Goal: Navigation & Orientation: Find specific page/section

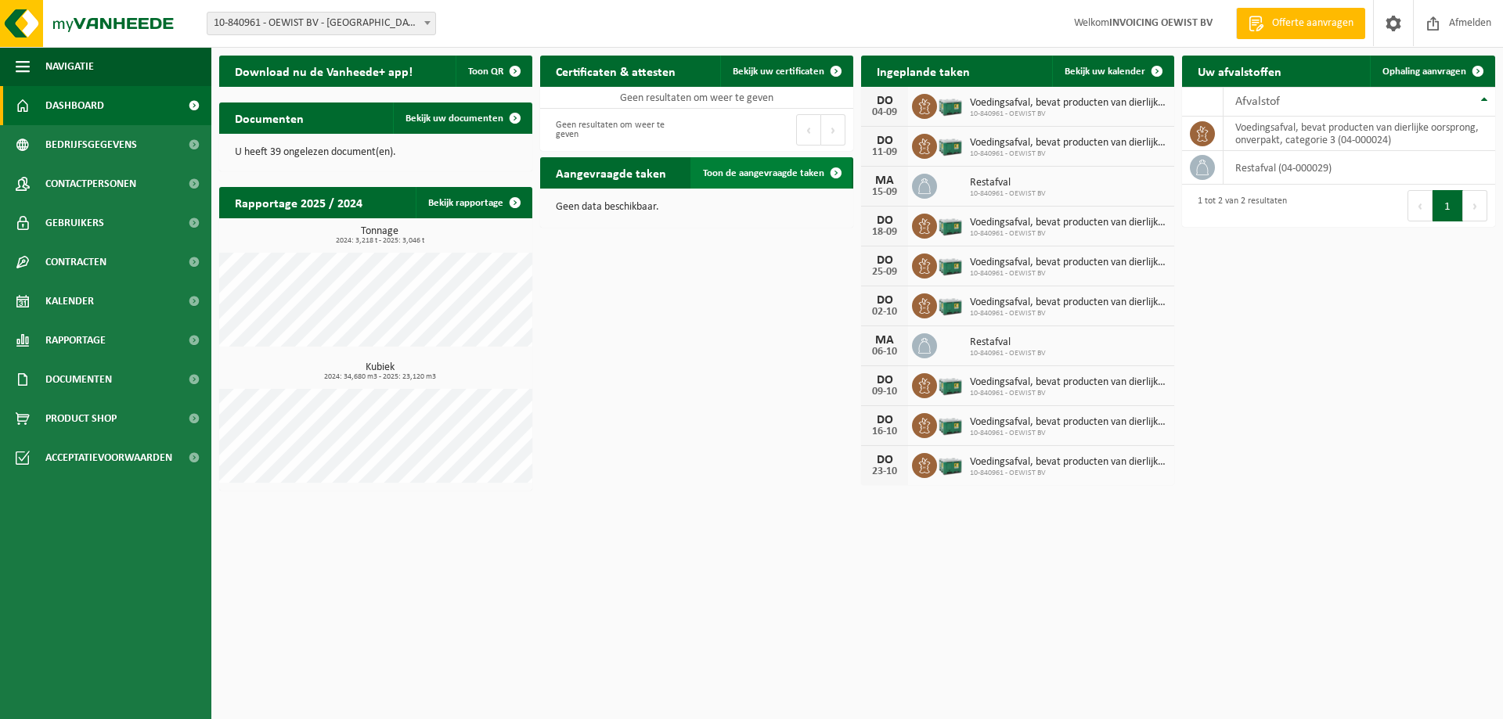
click at [793, 166] on link "Toon de aangevraagde taken" at bounding box center [770, 172] width 161 height 31
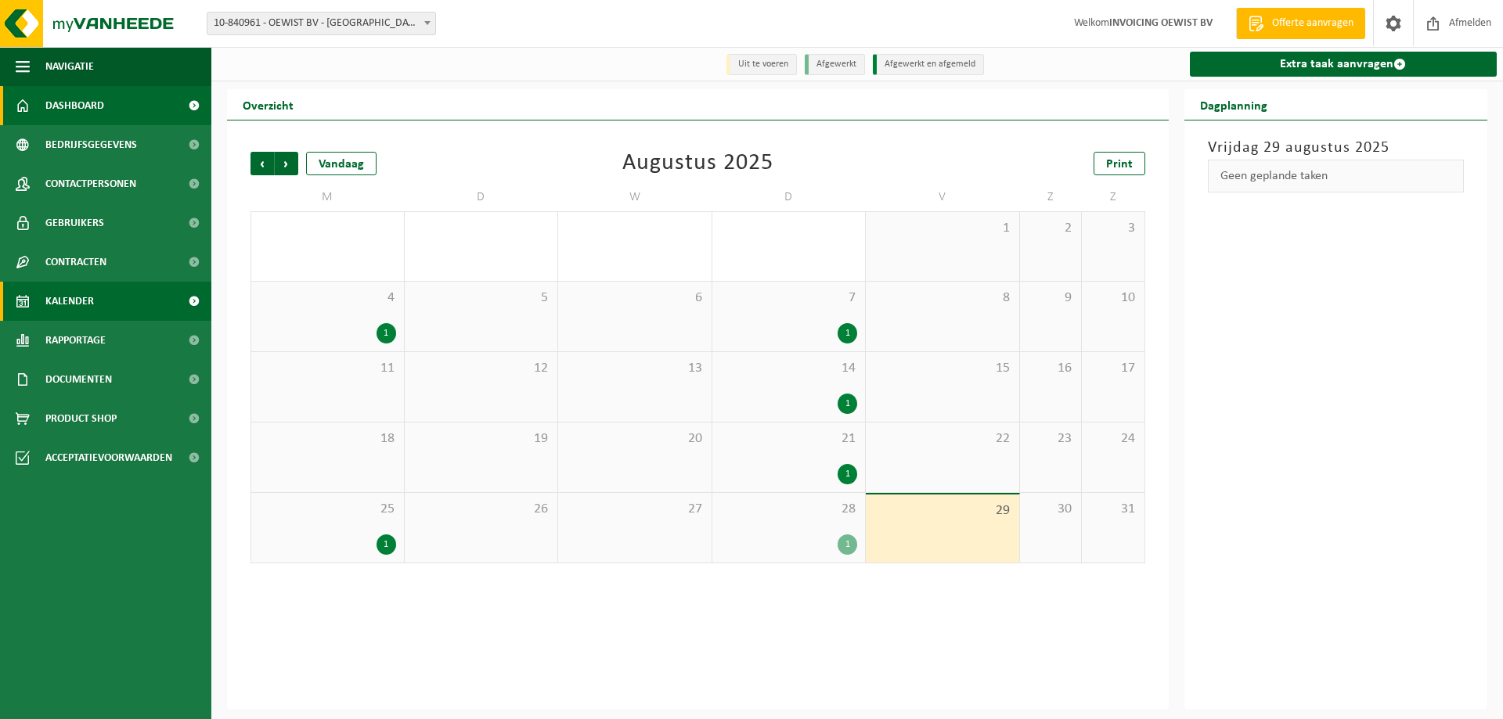
click at [97, 112] on span "Dashboard" at bounding box center [74, 105] width 59 height 39
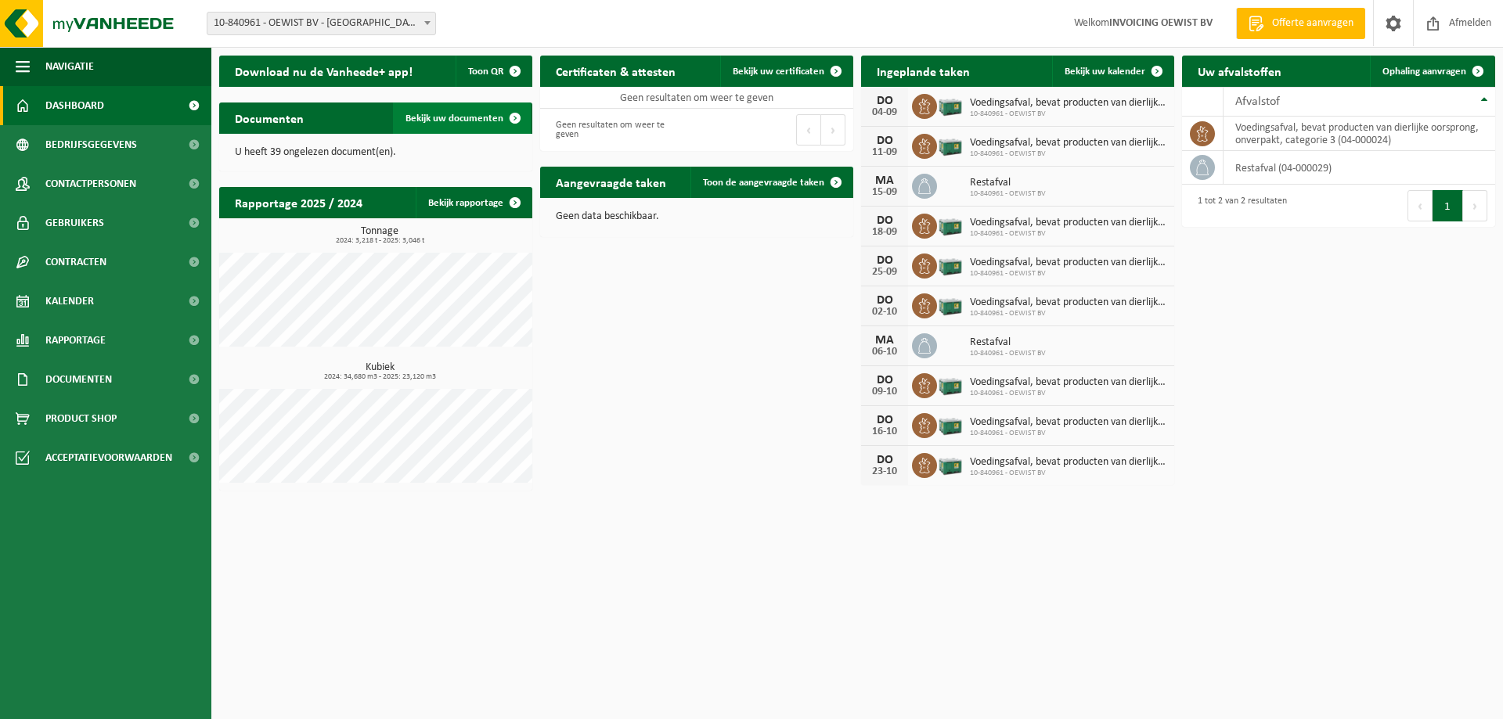
click at [498, 120] on span "Bekijk uw documenten" at bounding box center [454, 118] width 98 height 10
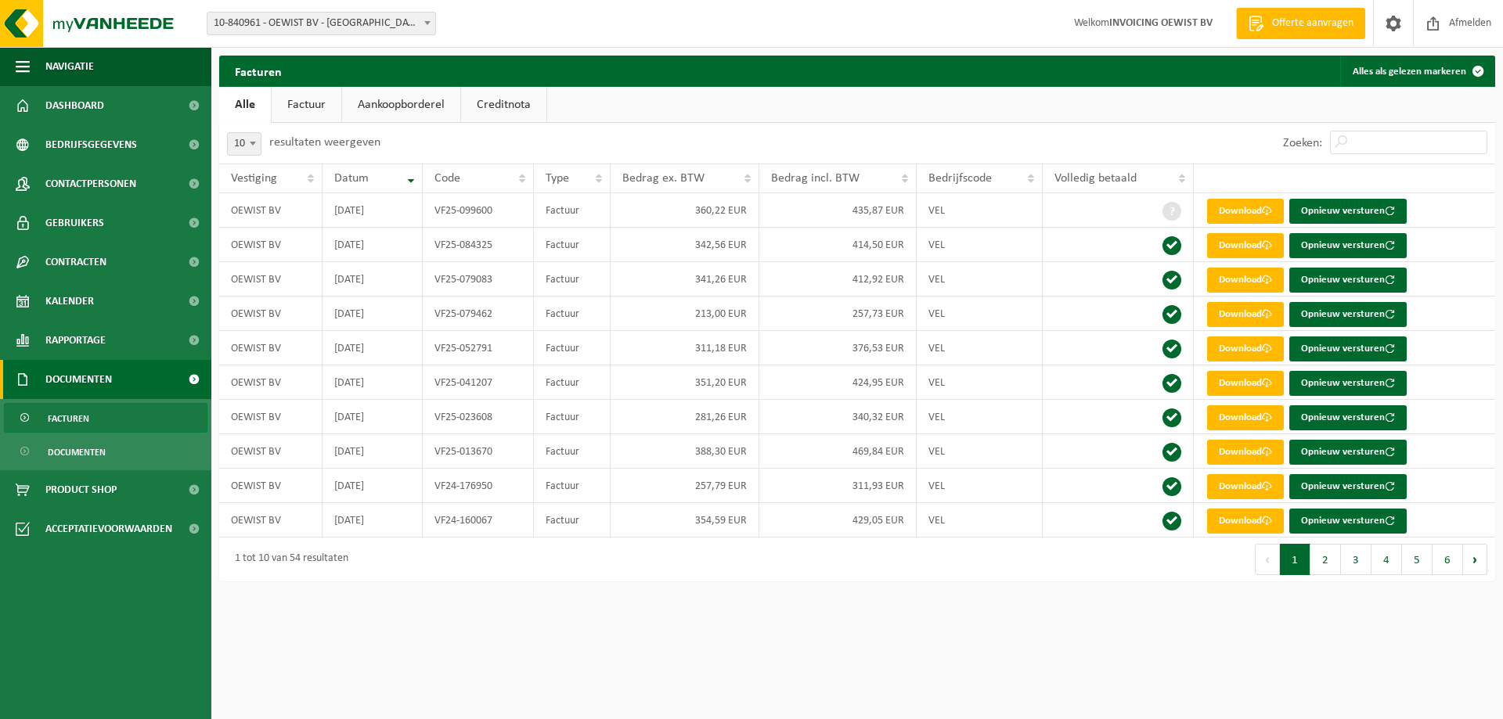
click at [386, 107] on link "Aankoopborderel" at bounding box center [401, 105] width 118 height 36
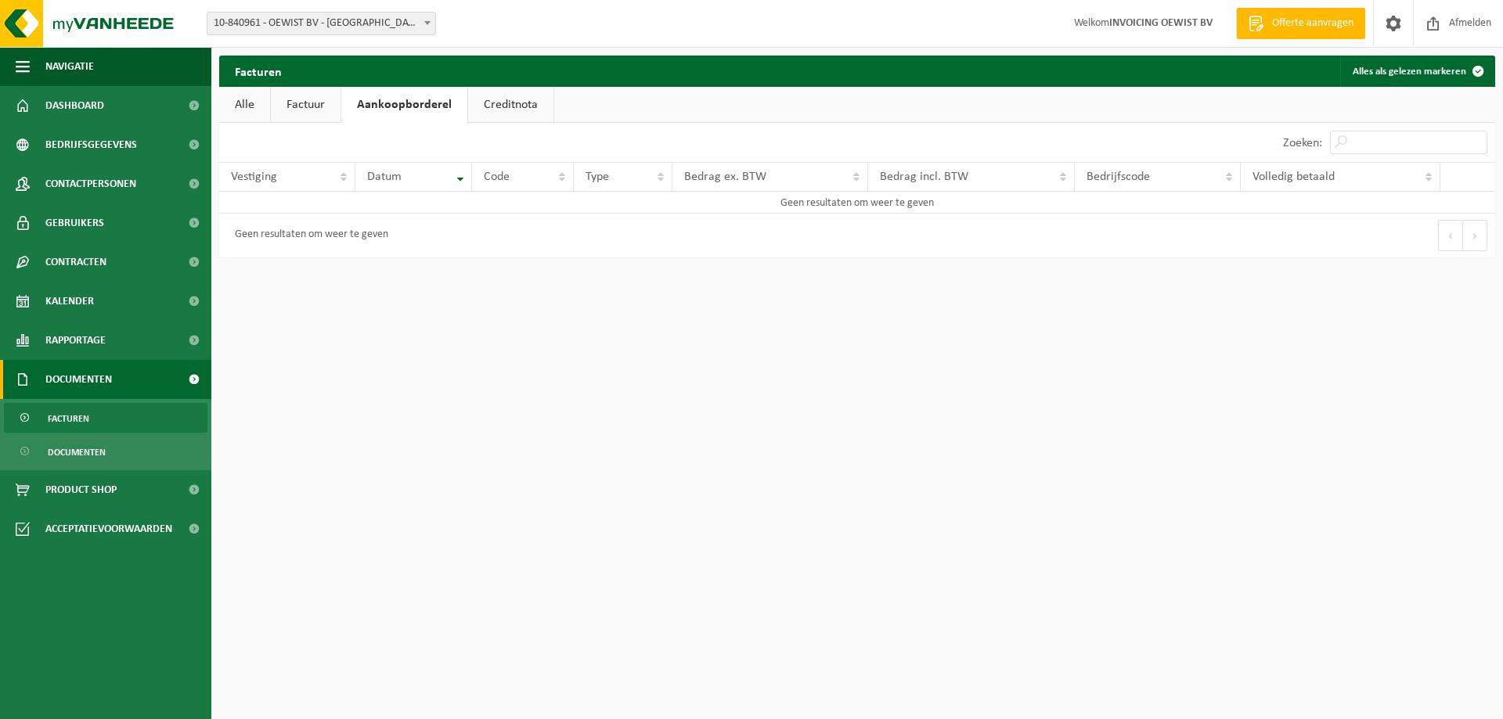
click at [530, 107] on link "Creditnota" at bounding box center [510, 105] width 85 height 36
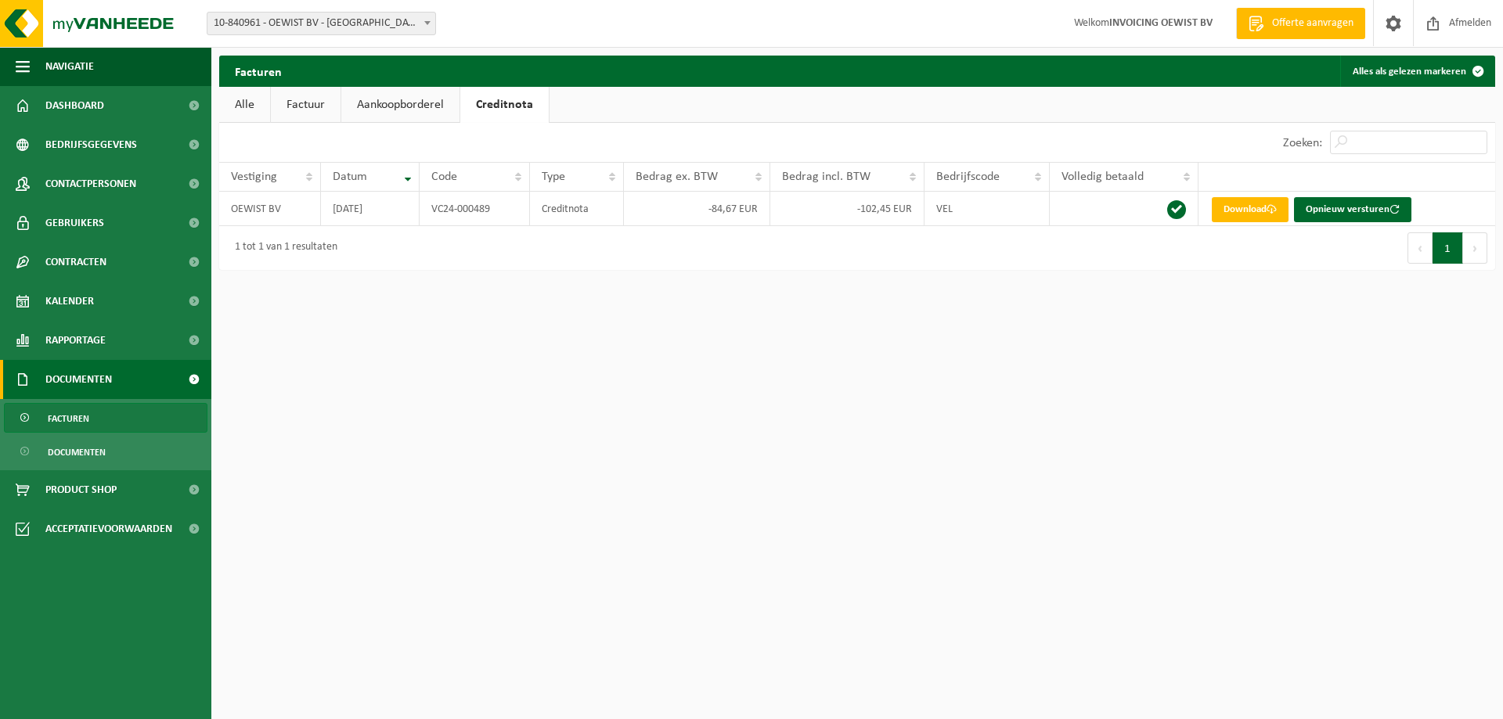
click at [246, 98] on link "Alle" at bounding box center [244, 105] width 51 height 36
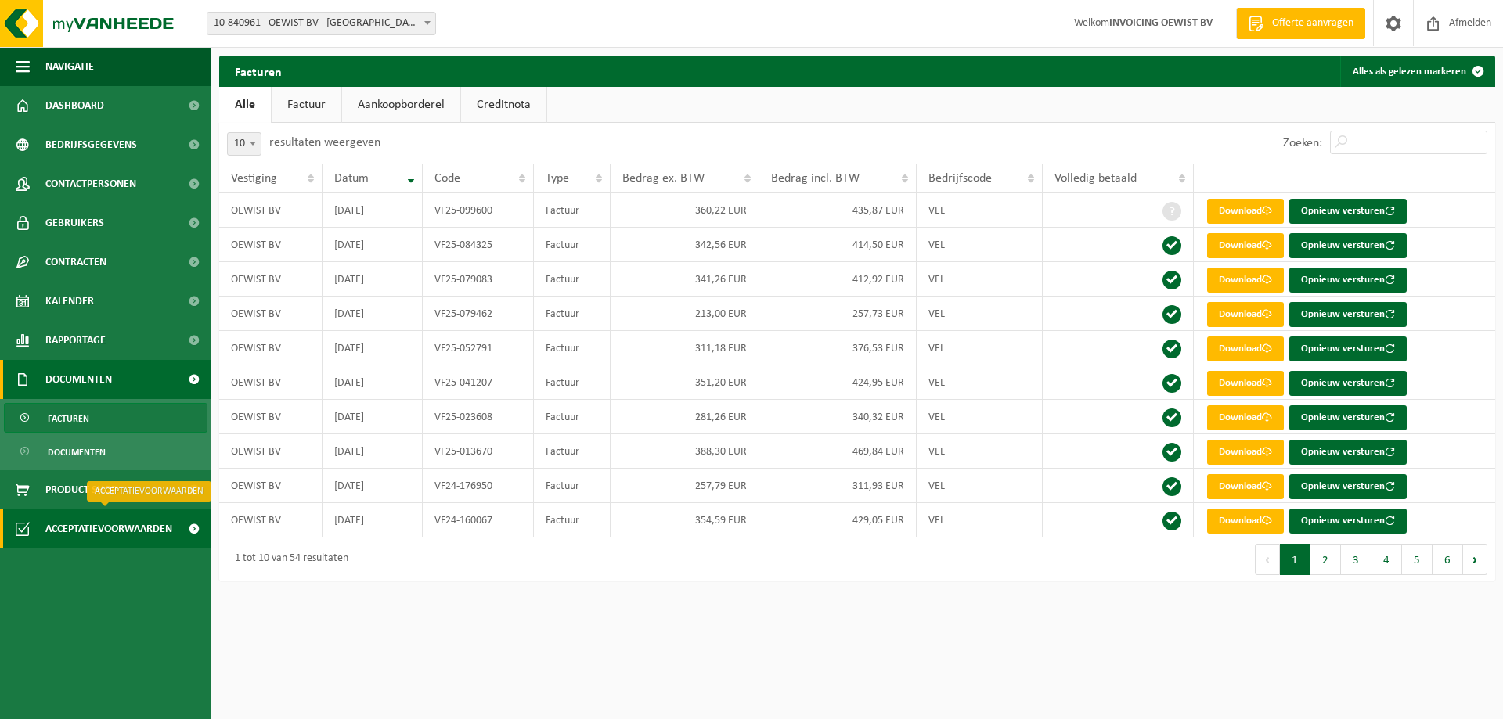
click at [114, 526] on span "Acceptatievoorwaarden" at bounding box center [108, 528] width 127 height 39
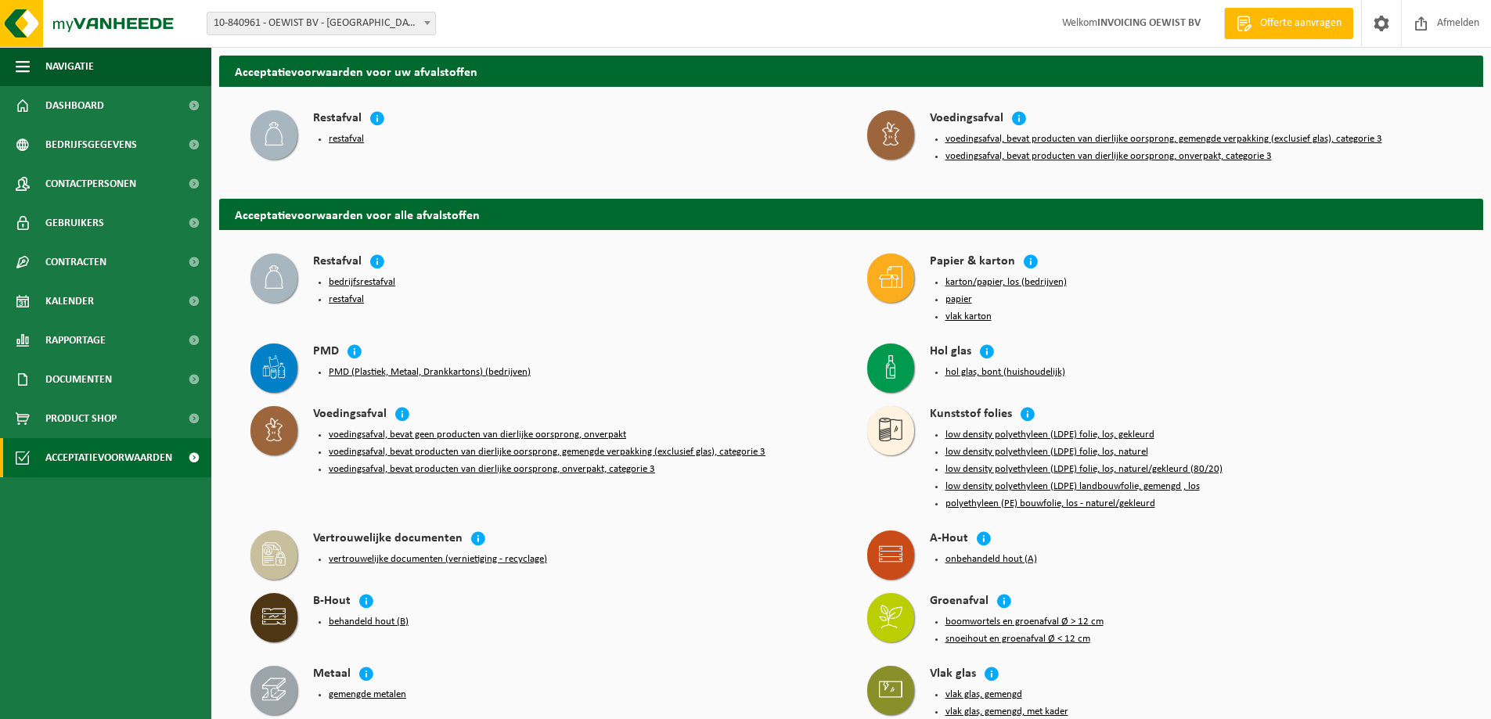
click at [1110, 135] on button "voedingsafval, bevat producten van dierlijke oorsprong, gemengde verpakking (ex…" at bounding box center [1163, 139] width 437 height 13
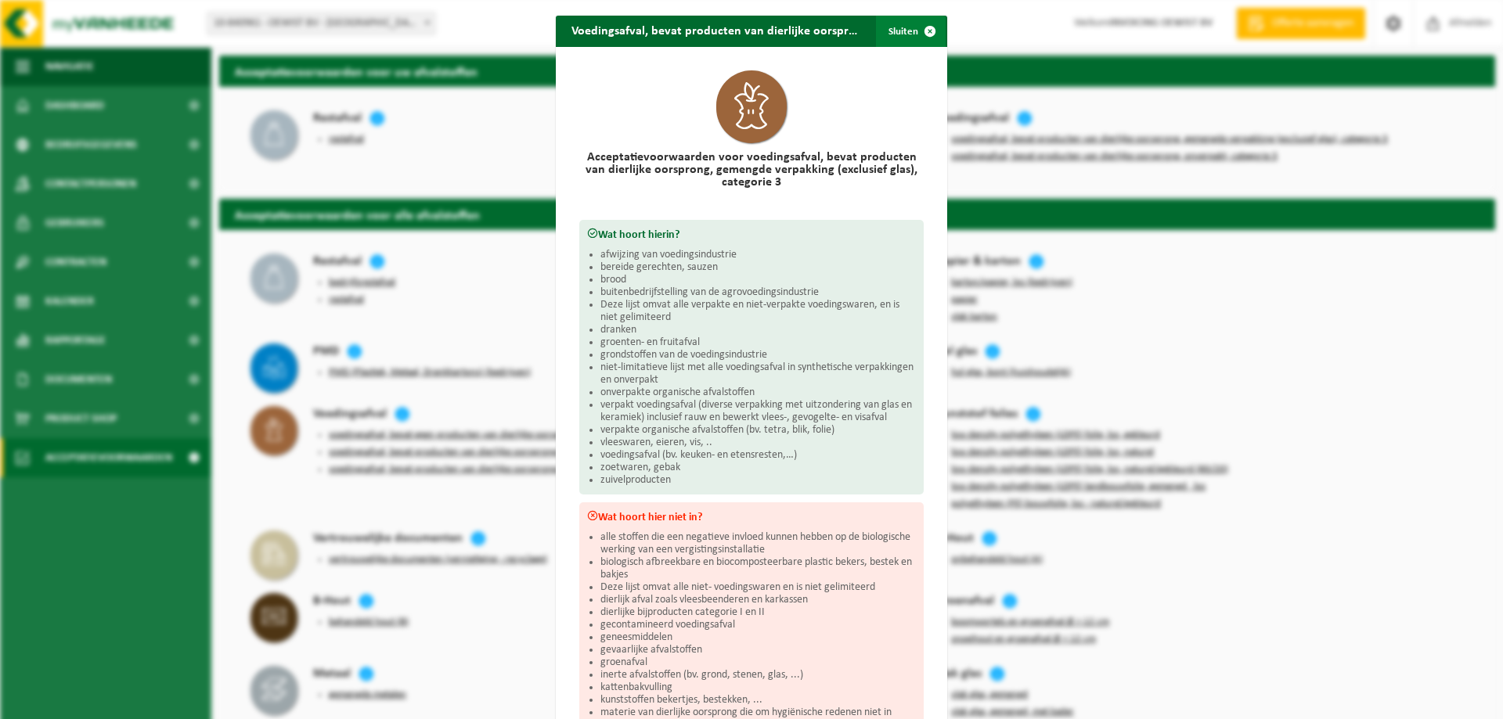
click at [923, 38] on span "button" at bounding box center [929, 31] width 31 height 31
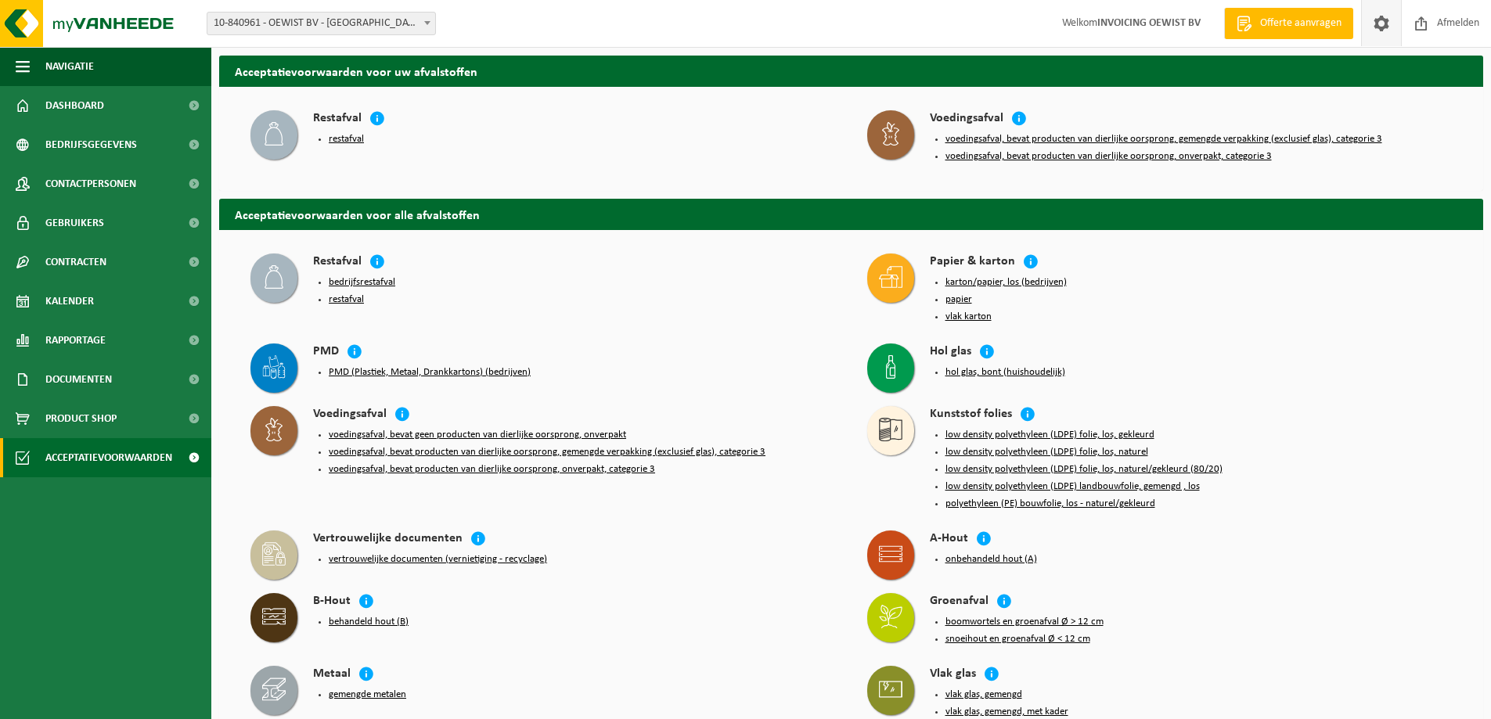
click at [1388, 23] on span at bounding box center [1381, 23] width 23 height 46
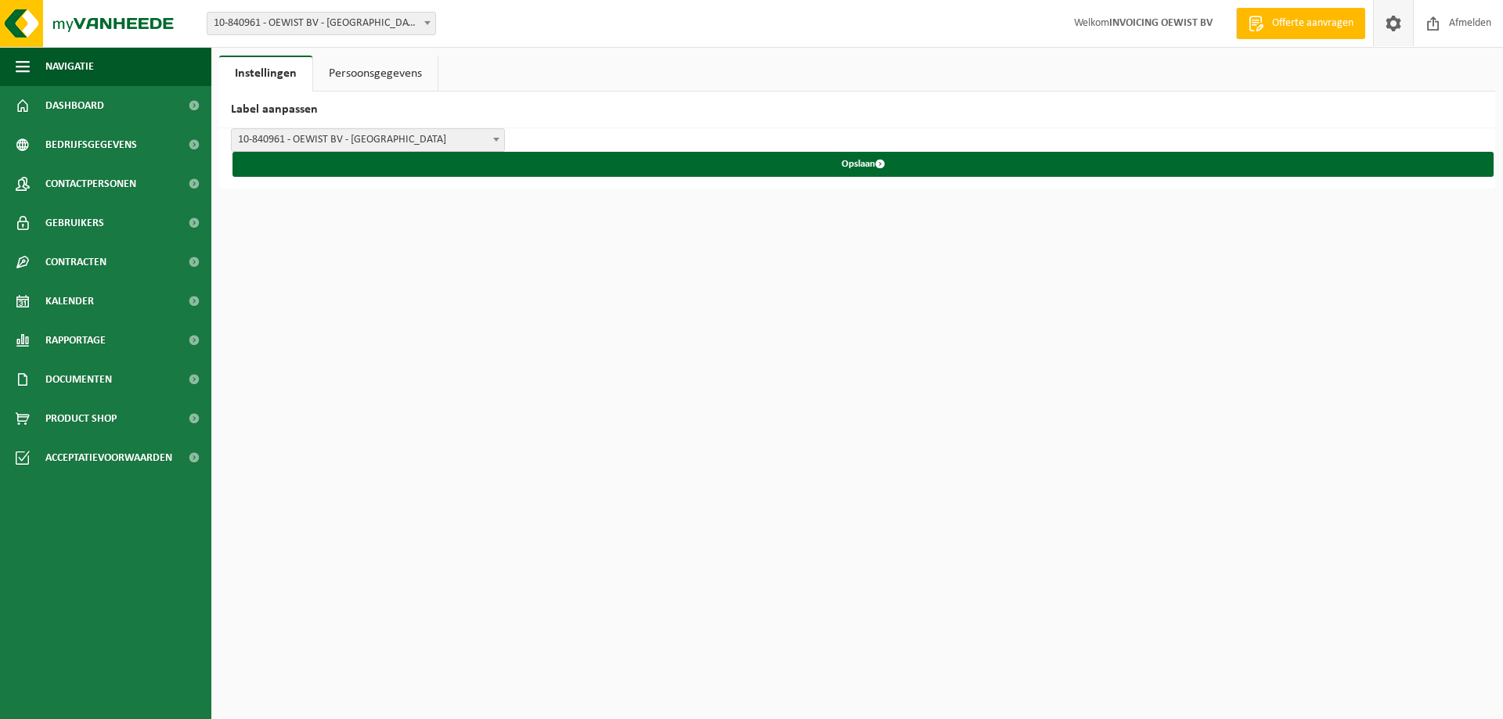
click at [387, 70] on link "Persoonsgegevens" at bounding box center [375, 74] width 124 height 36
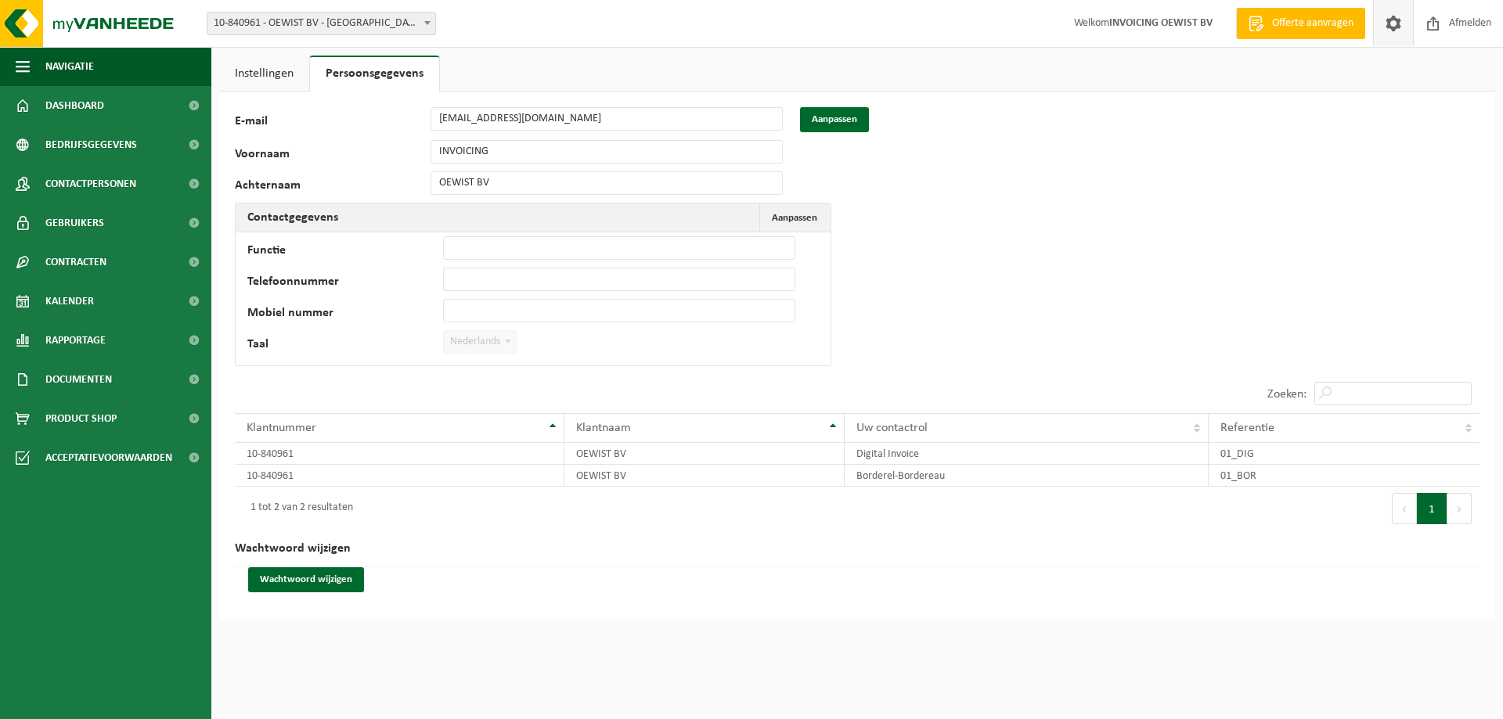
click at [263, 75] on link "Instellingen" at bounding box center [264, 74] width 90 height 36
